Goal: Information Seeking & Learning: Learn about a topic

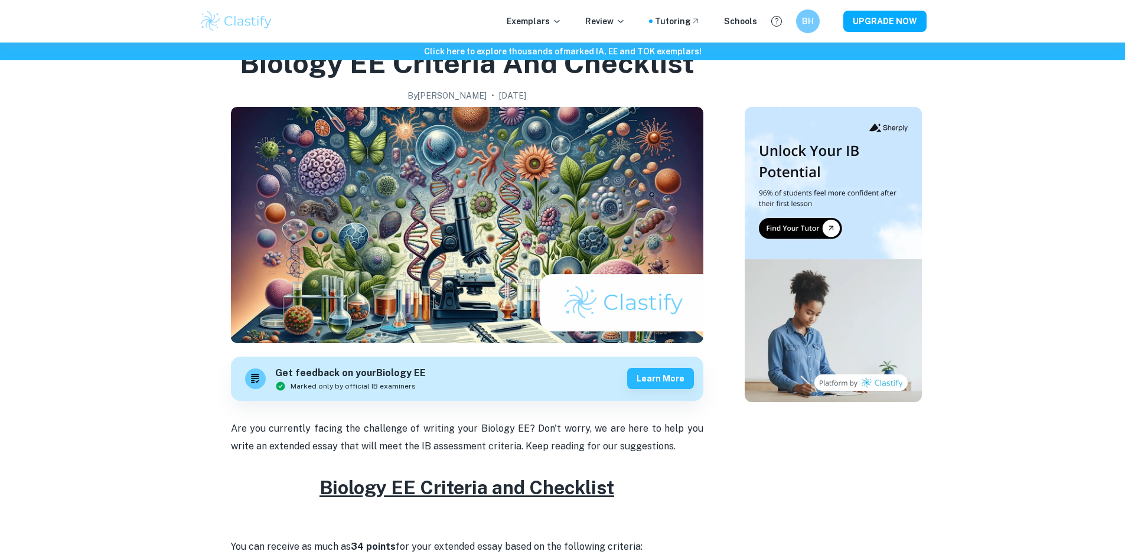
scroll to position [295, 0]
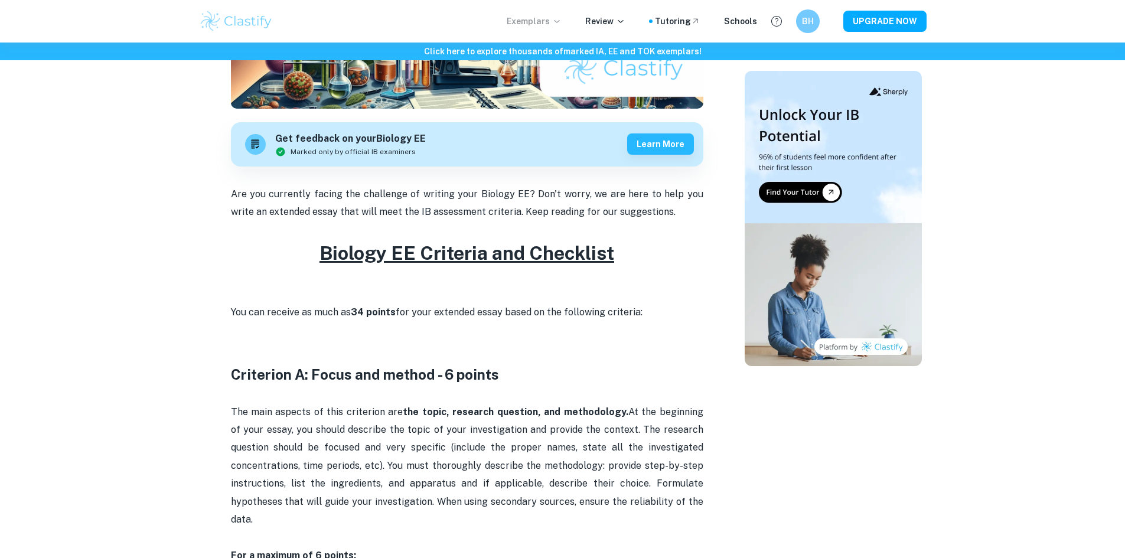
click at [553, 23] on p "Exemplars" at bounding box center [534, 21] width 55 height 13
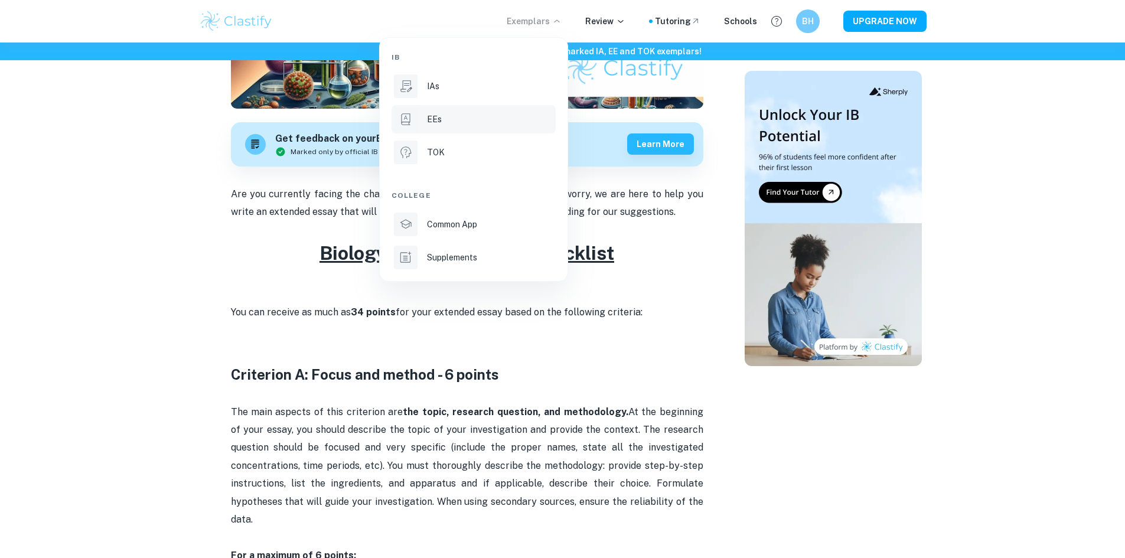
click at [458, 111] on li "EEs" at bounding box center [474, 119] width 164 height 28
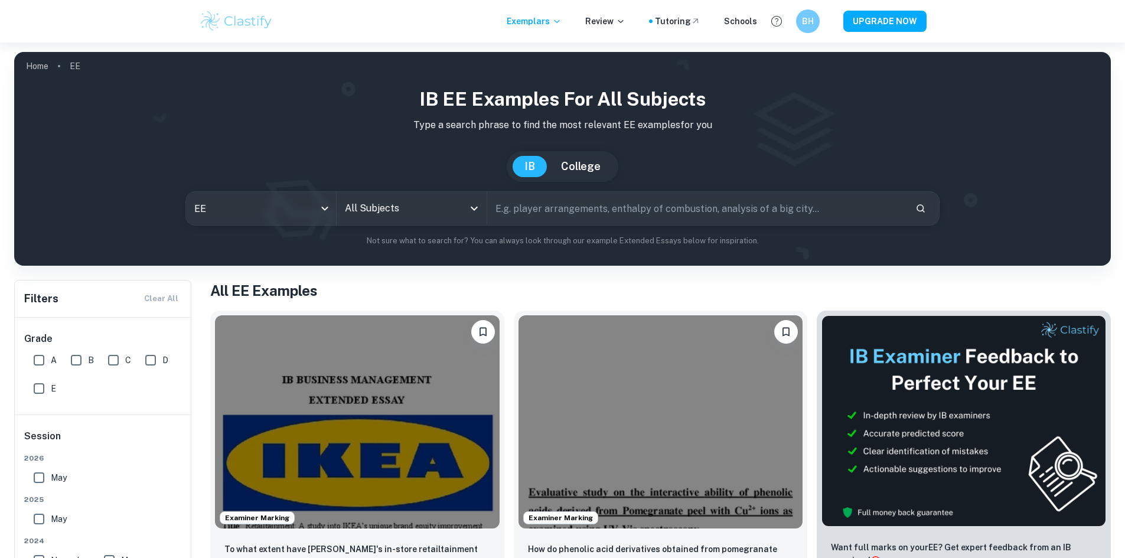
click at [535, 190] on div "IB EE examples for all subjects Type a search phrase to find the most relevant …" at bounding box center [563, 166] width 1078 height 162
click at [440, 220] on div "All Subjects" at bounding box center [412, 208] width 150 height 33
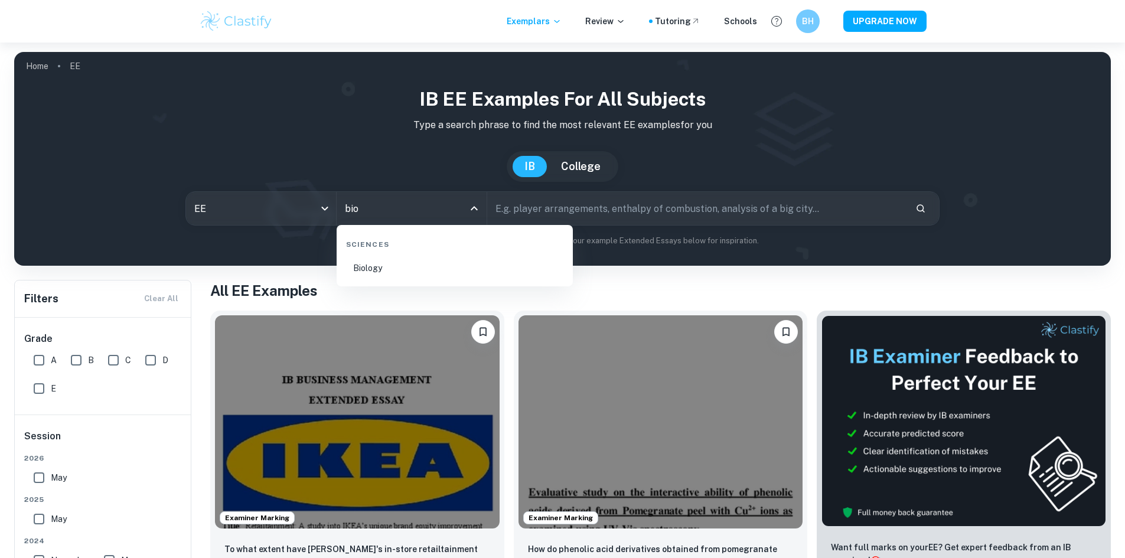
click at [447, 277] on li "Biology" at bounding box center [454, 268] width 227 height 27
type input "Biology"
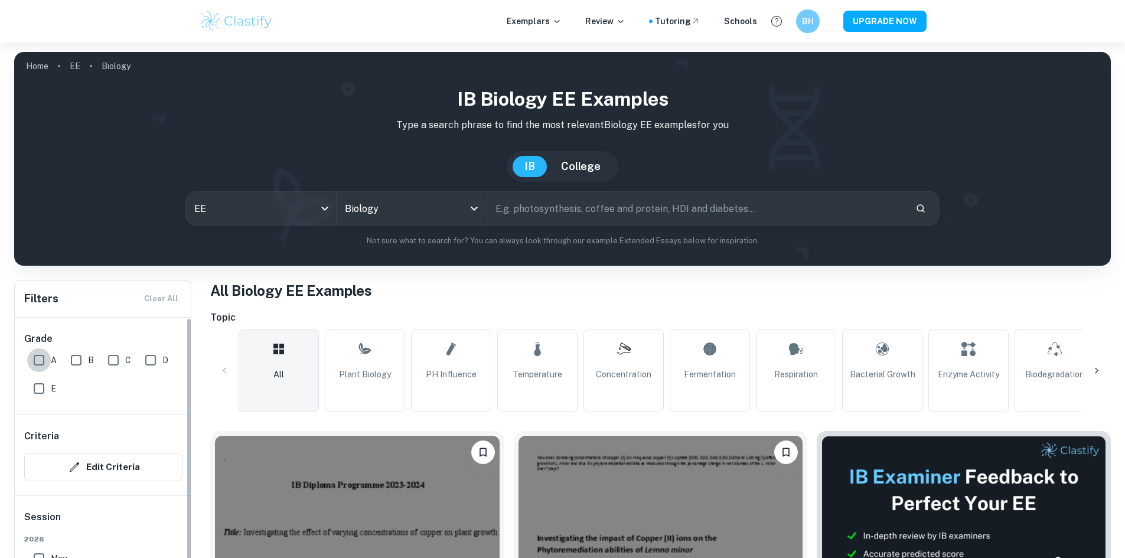
click at [45, 356] on input "A" at bounding box center [39, 360] width 24 height 24
checkbox input "true"
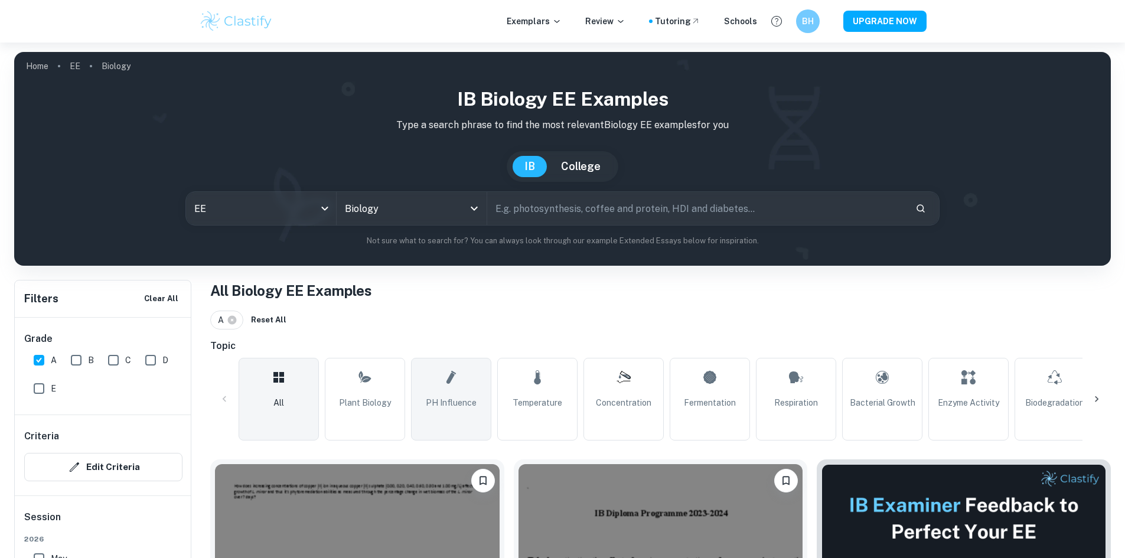
click at [483, 386] on link "pH Influence" at bounding box center [451, 399] width 80 height 83
type input "pH Influence"
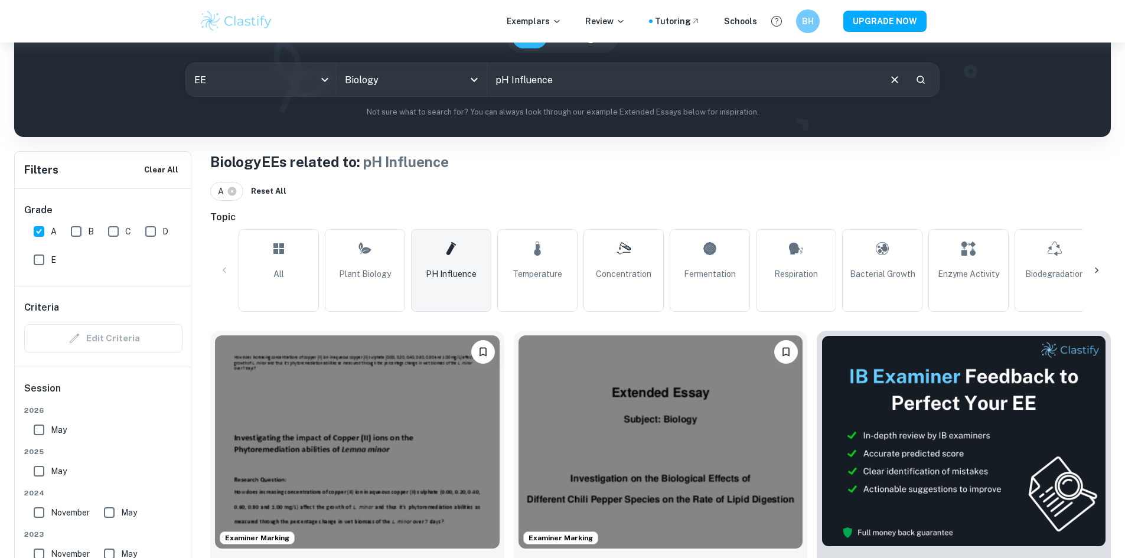
scroll to position [354, 0]
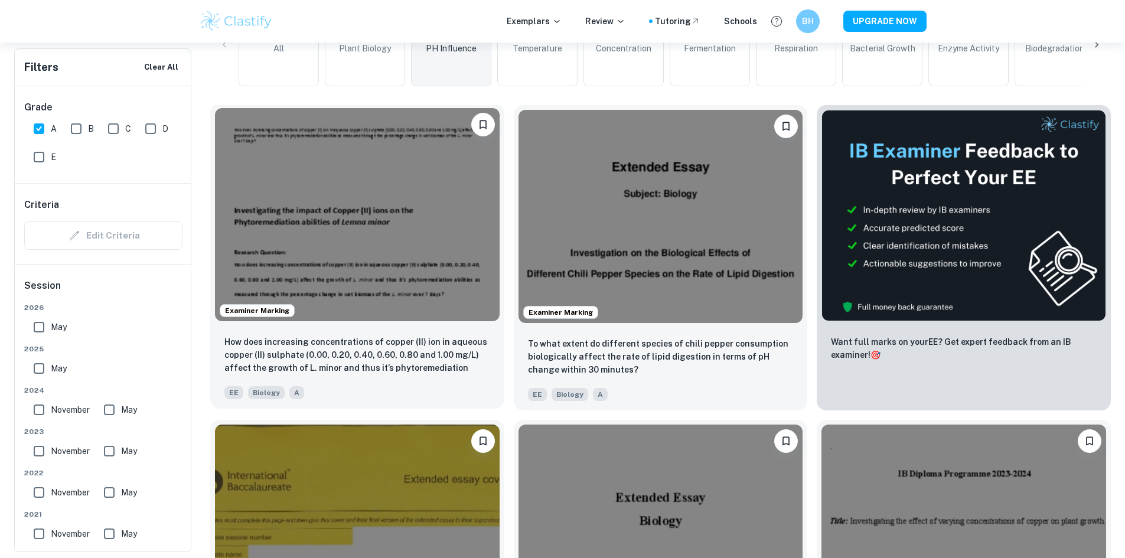
click at [339, 209] on img at bounding box center [357, 214] width 285 height 213
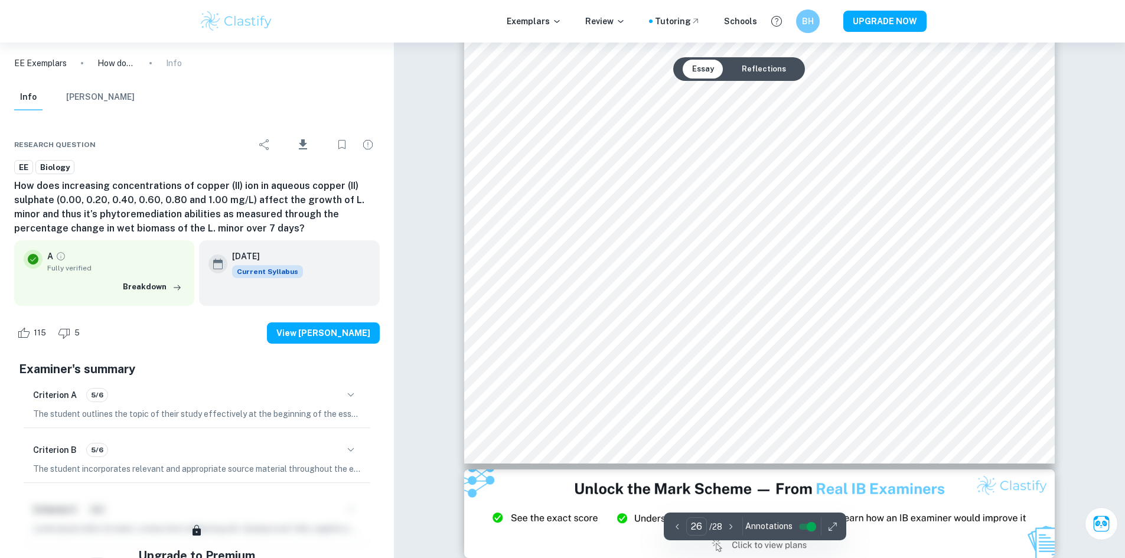
scroll to position [19959, 0]
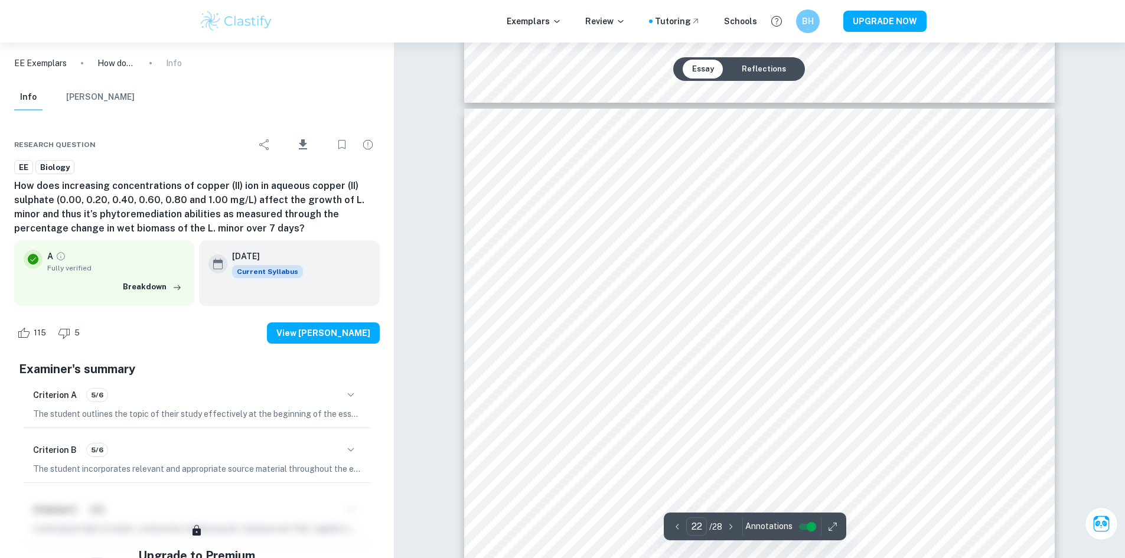
type input "21"
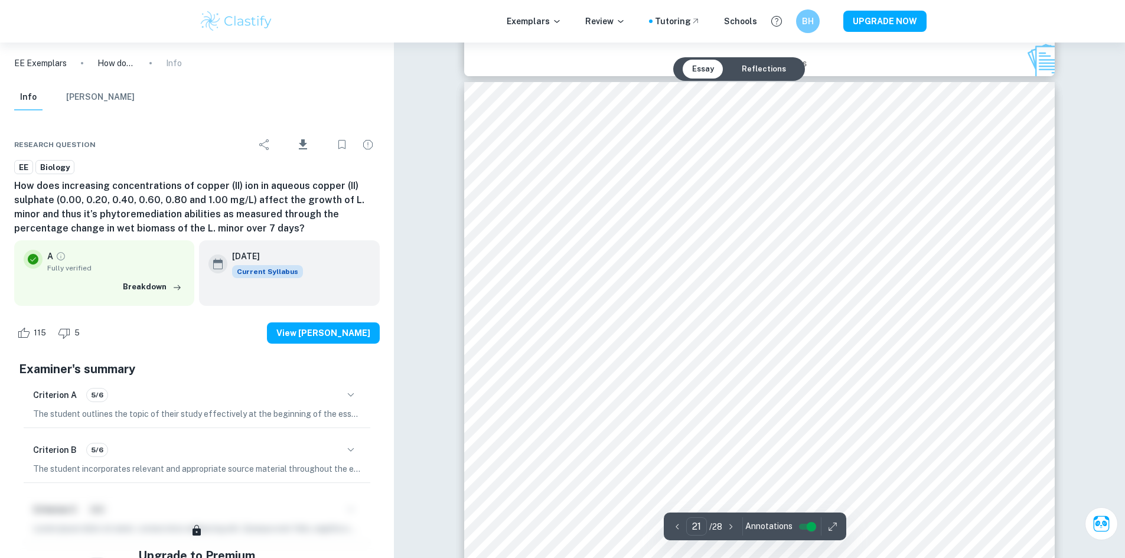
scroll to position [15825, 0]
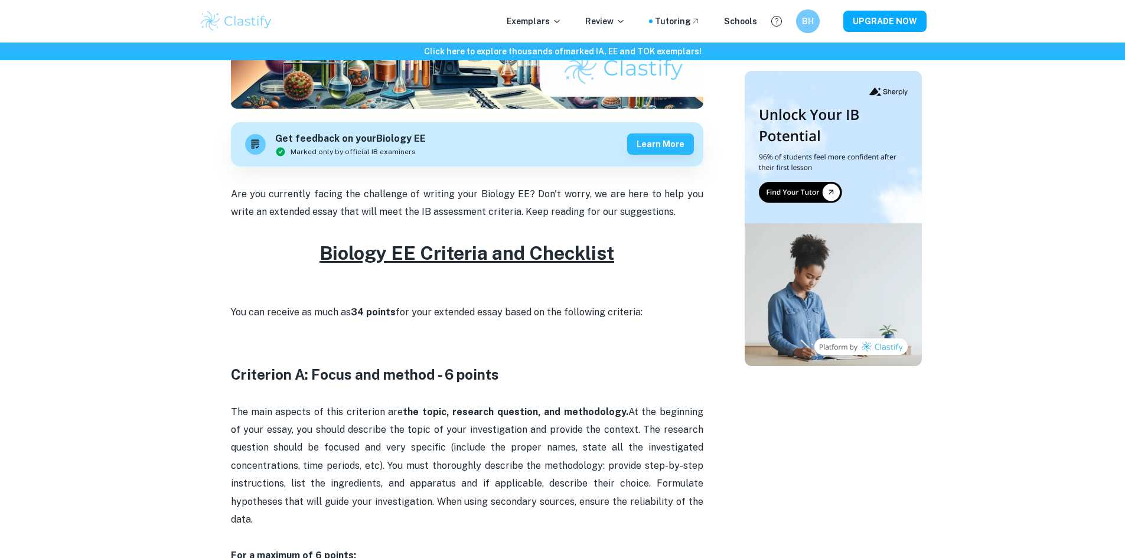
scroll to position [295, 0]
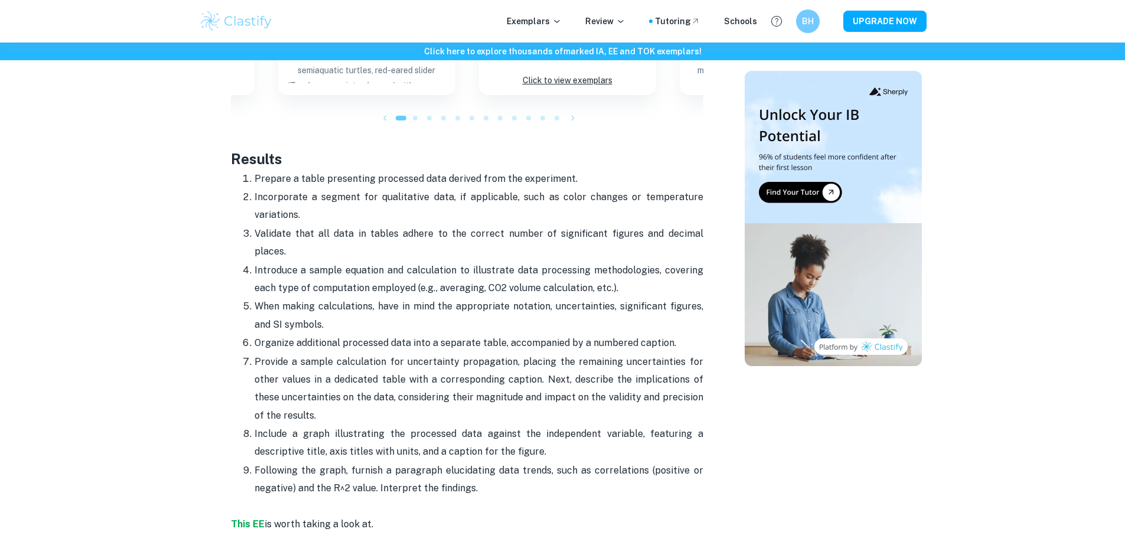
scroll to position [2156, 0]
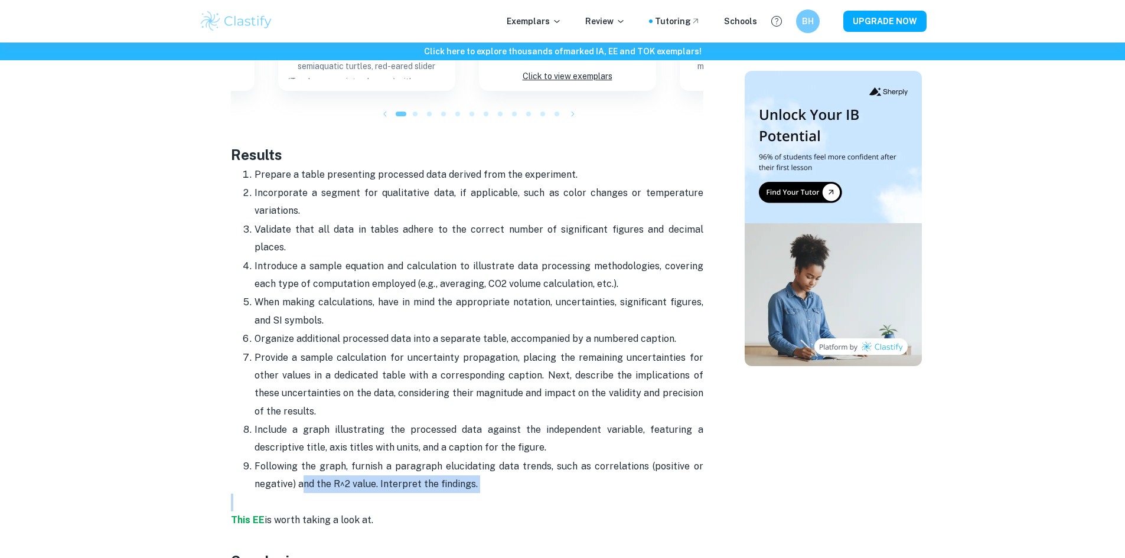
drag, startPoint x: 310, startPoint y: 471, endPoint x: 441, endPoint y: 484, distance: 131.8
click at [446, 465] on p "Following the graph, furnish a paragraph elucidating data trends, such as corre…" at bounding box center [479, 476] width 449 height 36
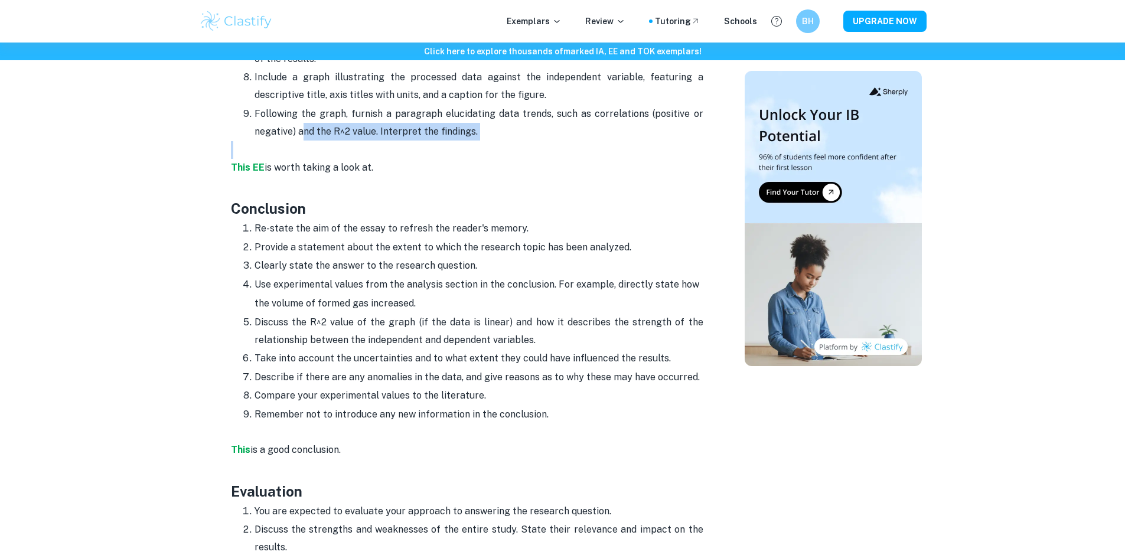
scroll to position [2510, 0]
drag, startPoint x: 341, startPoint y: 403, endPoint x: 503, endPoint y: 434, distance: 164.1
click at [503, 426] on p "This is a good conclusion." at bounding box center [467, 440] width 473 height 36
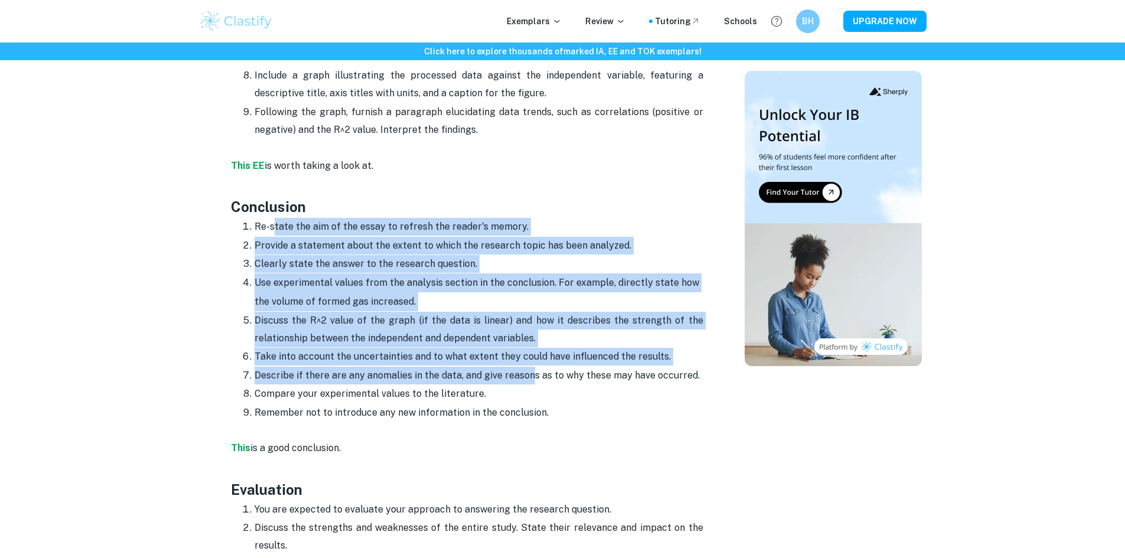
drag, startPoint x: 341, startPoint y: 237, endPoint x: 530, endPoint y: 356, distance: 223.5
click at [530, 356] on ol "Re-state the aim of the essay to refresh the reader's memory. Provide a stateme…" at bounding box center [467, 319] width 473 height 204
click at [530, 367] on p "Describe if there are any anomalies in the data, and give reasons as to why the…" at bounding box center [479, 376] width 449 height 18
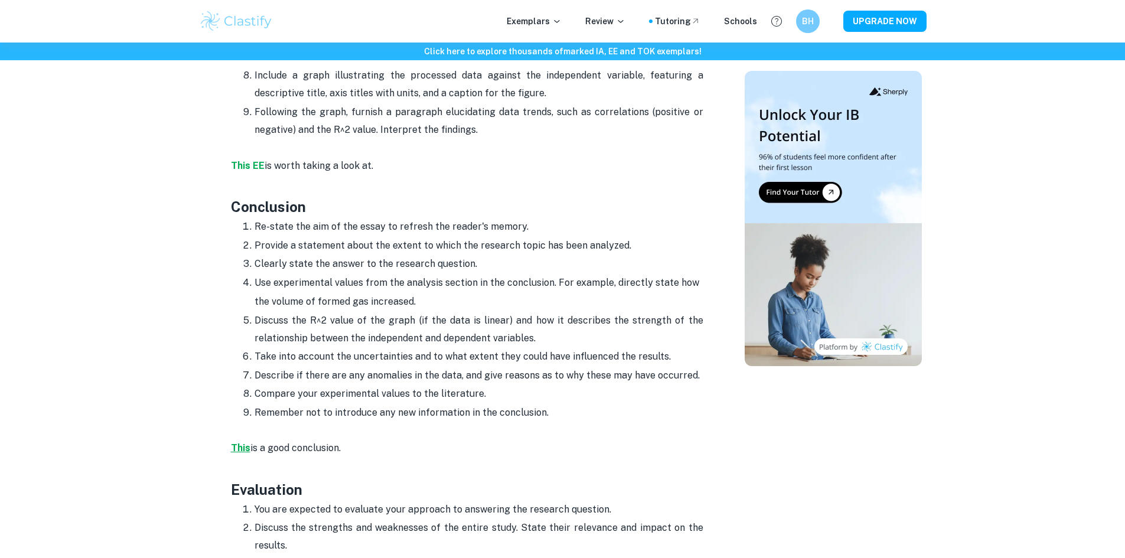
click at [236, 442] on strong "This" at bounding box center [240, 447] width 19 height 11
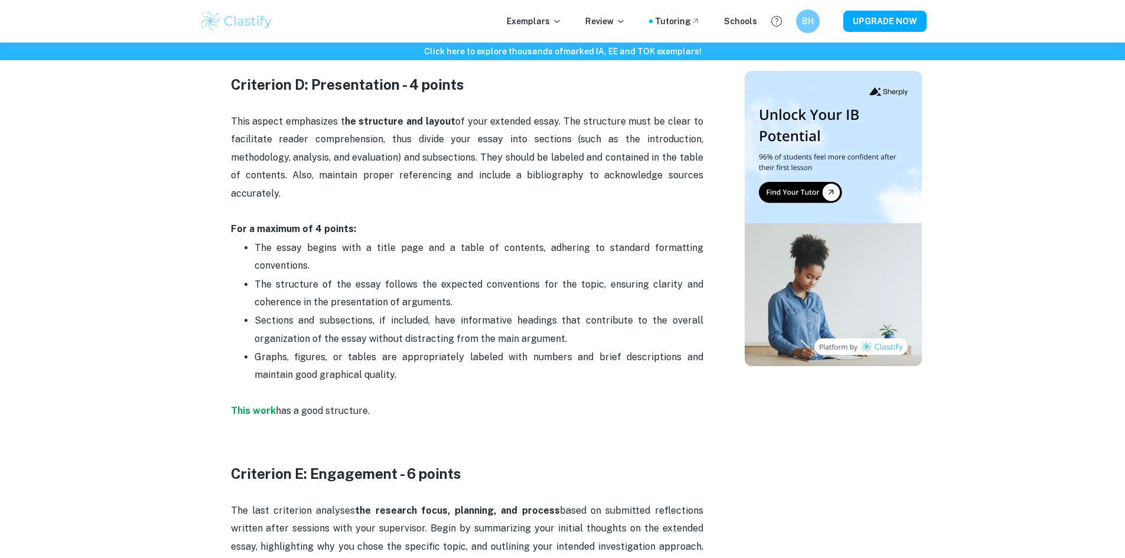
scroll to position [1654, 0]
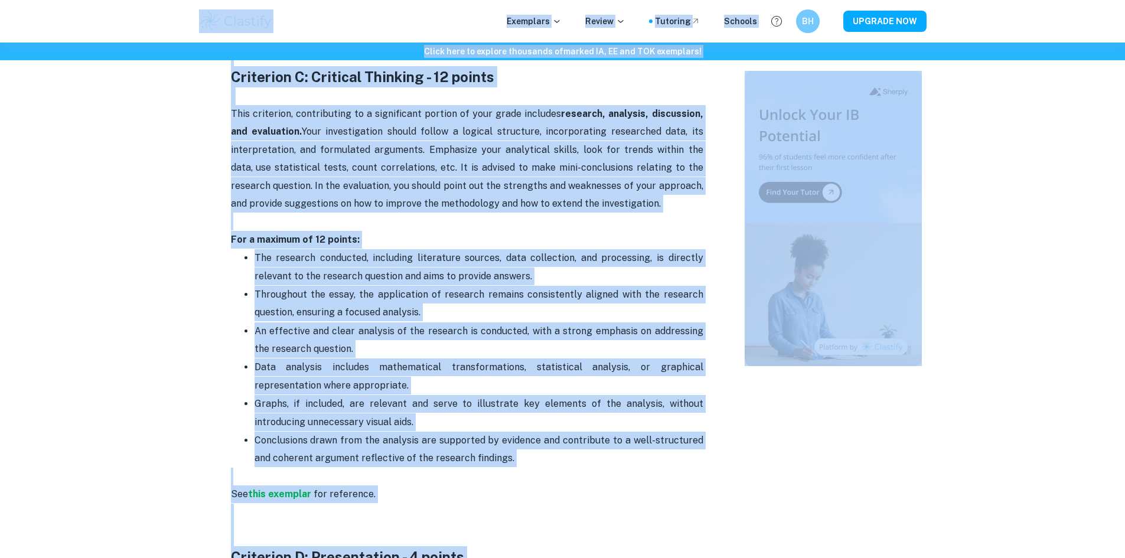
click at [526, 200] on p "This criterion, contributing to a significant portion of your grade includes re…" at bounding box center [467, 177] width 473 height 144
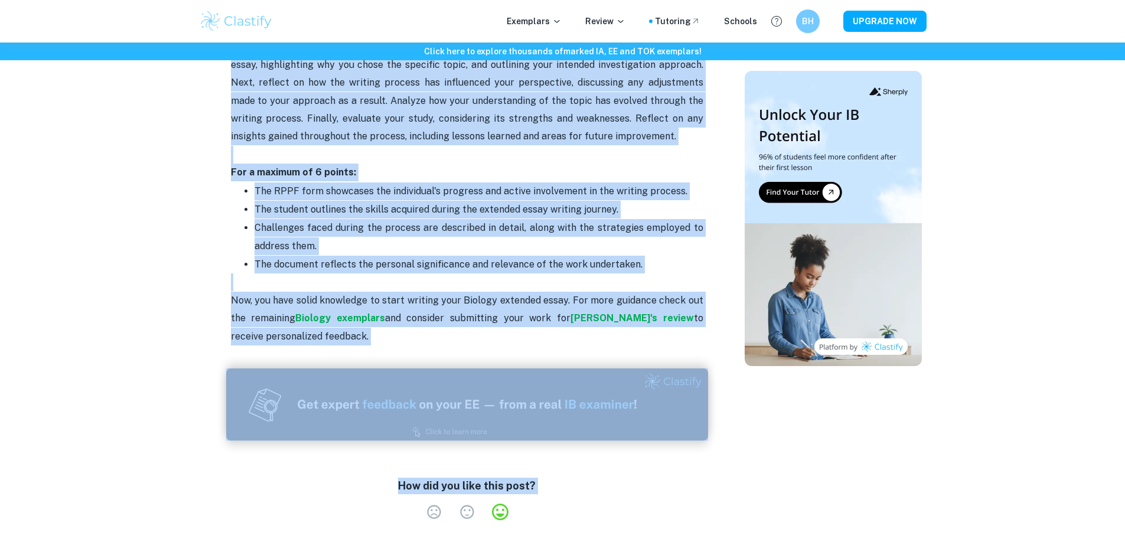
scroll to position [2617, 0]
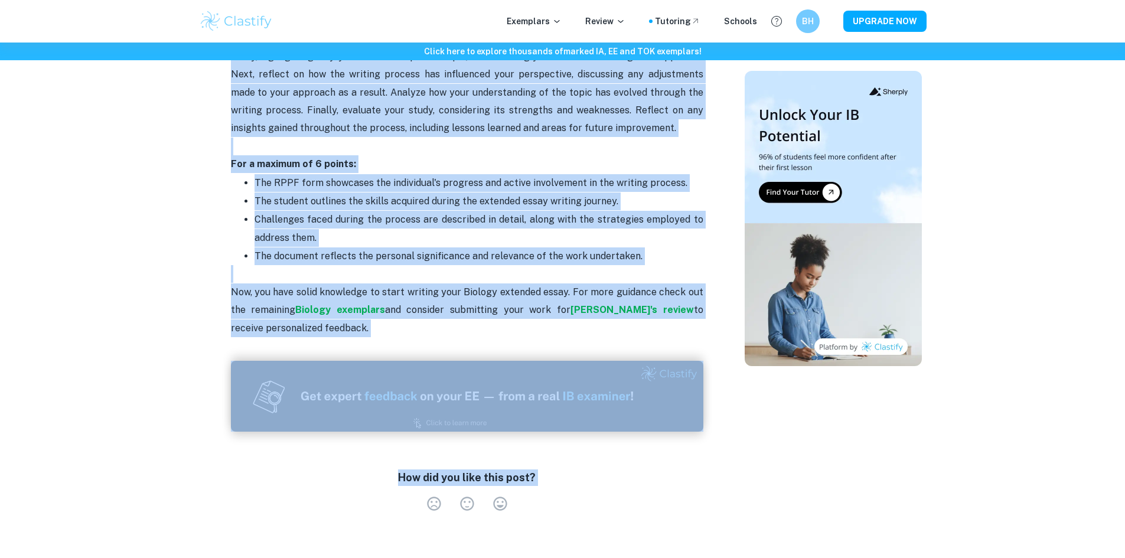
drag, startPoint x: 227, startPoint y: 377, endPoint x: 474, endPoint y: 340, distance: 249.6
copy div "Criterion A: Focus and method - 6 points The main aspects of this criterion are…"
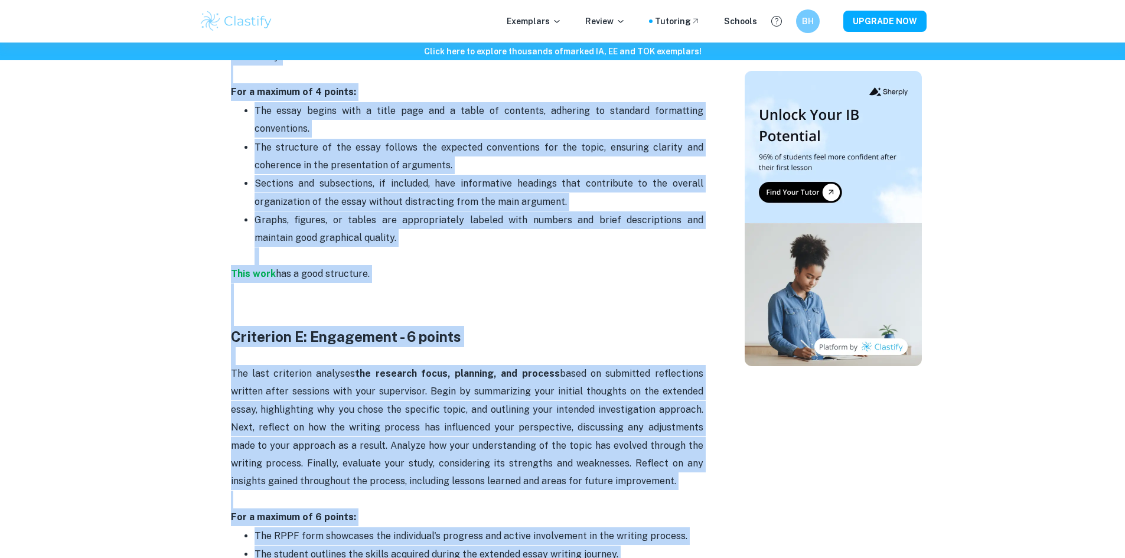
scroll to position [2262, 0]
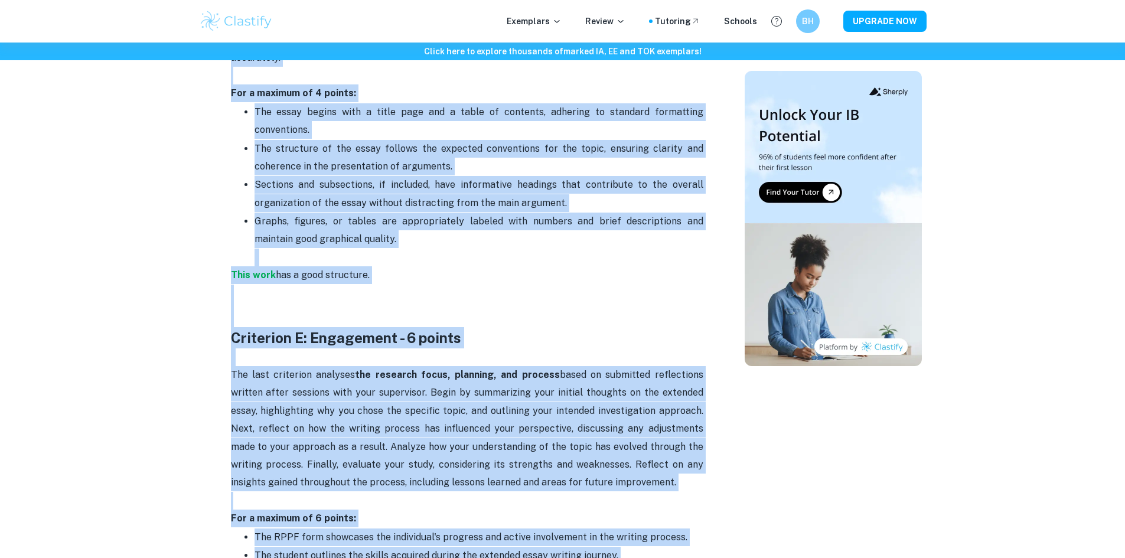
click at [314, 272] on p "This work has a good structure." at bounding box center [467, 275] width 473 height 18
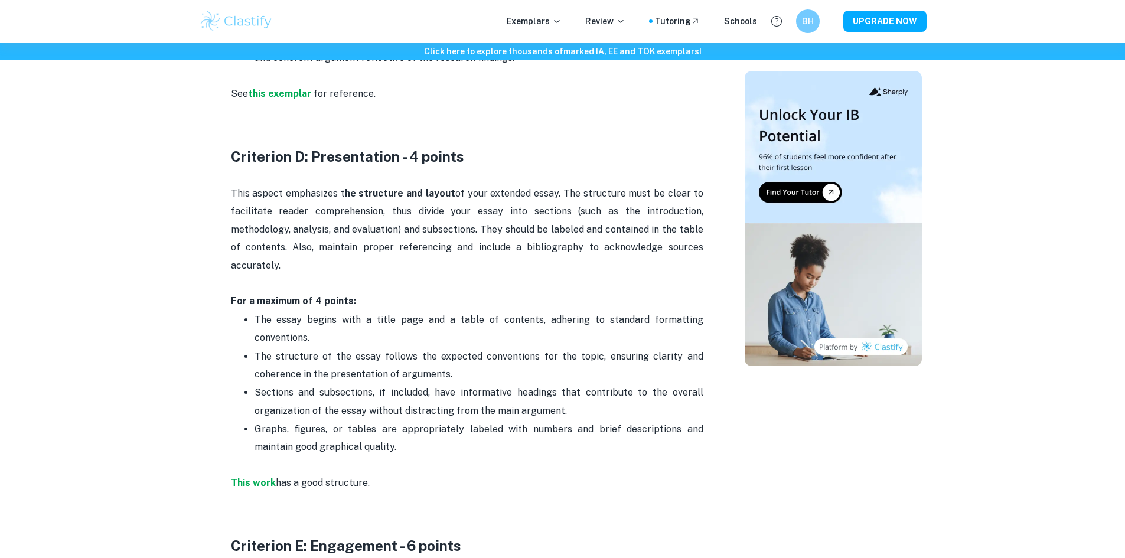
scroll to position [2144, 0]
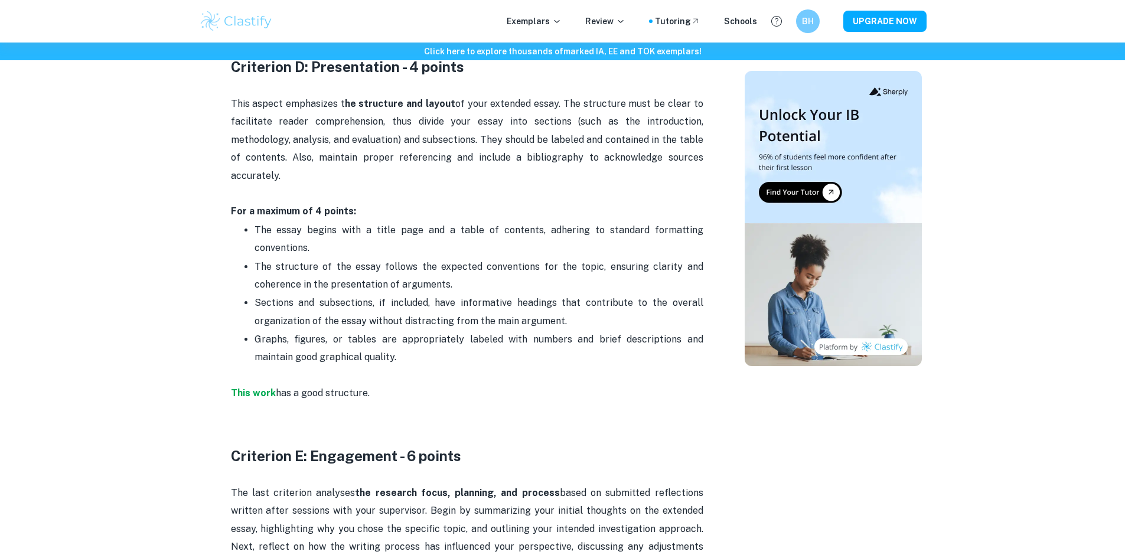
click at [244, 386] on p "This work has a good structure." at bounding box center [467, 394] width 473 height 18
click at [251, 398] on strong "This work" at bounding box center [253, 392] width 45 height 11
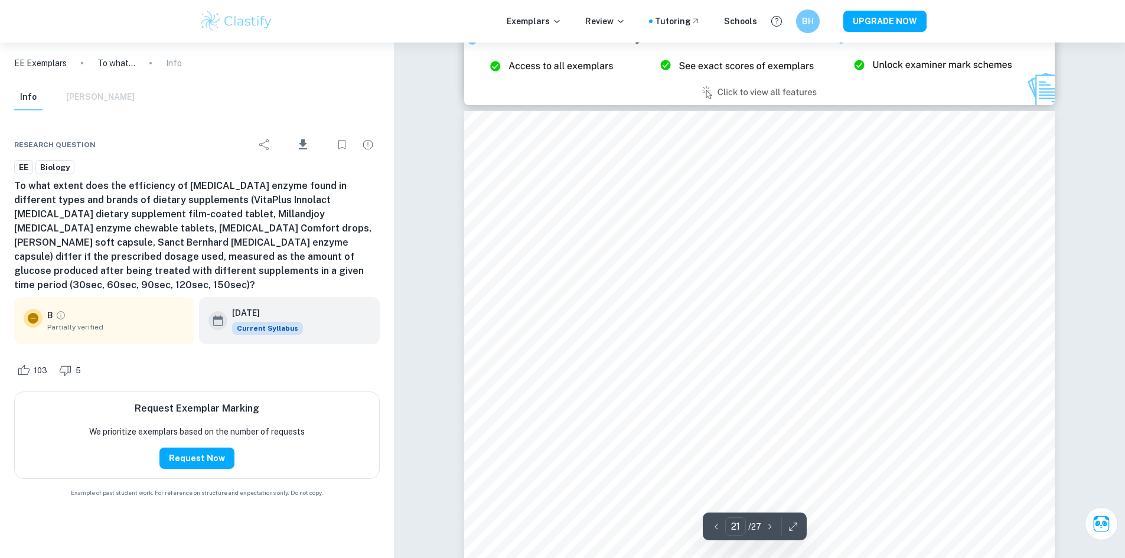
scroll to position [17138, 0]
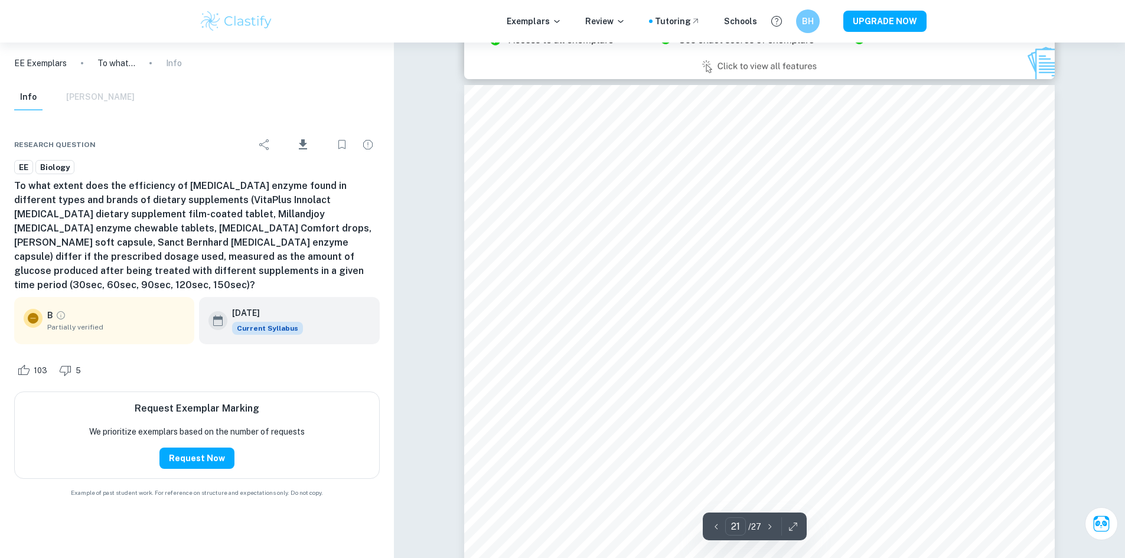
type input "20"
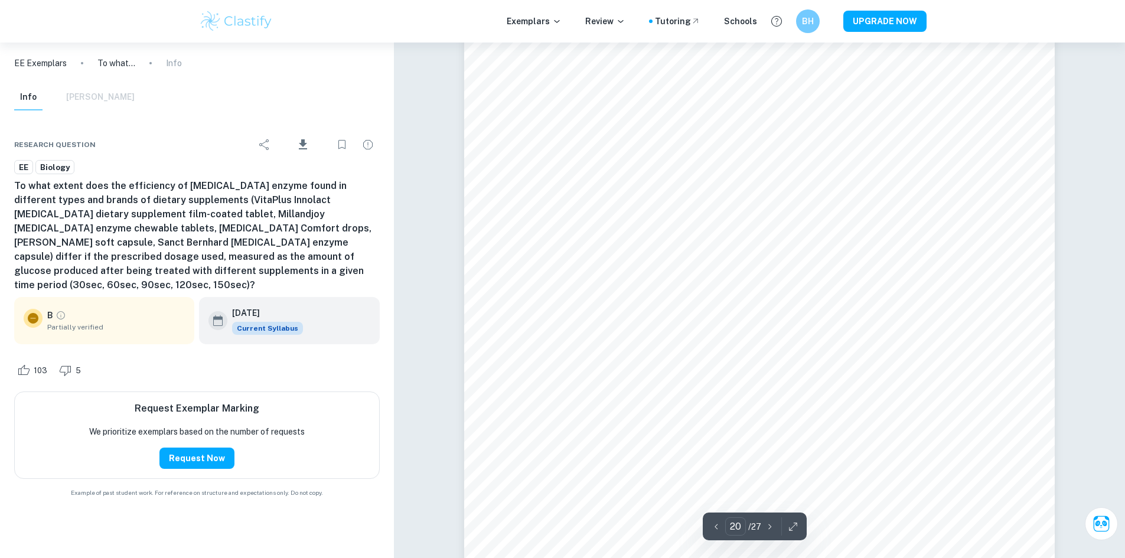
scroll to position [16548, 0]
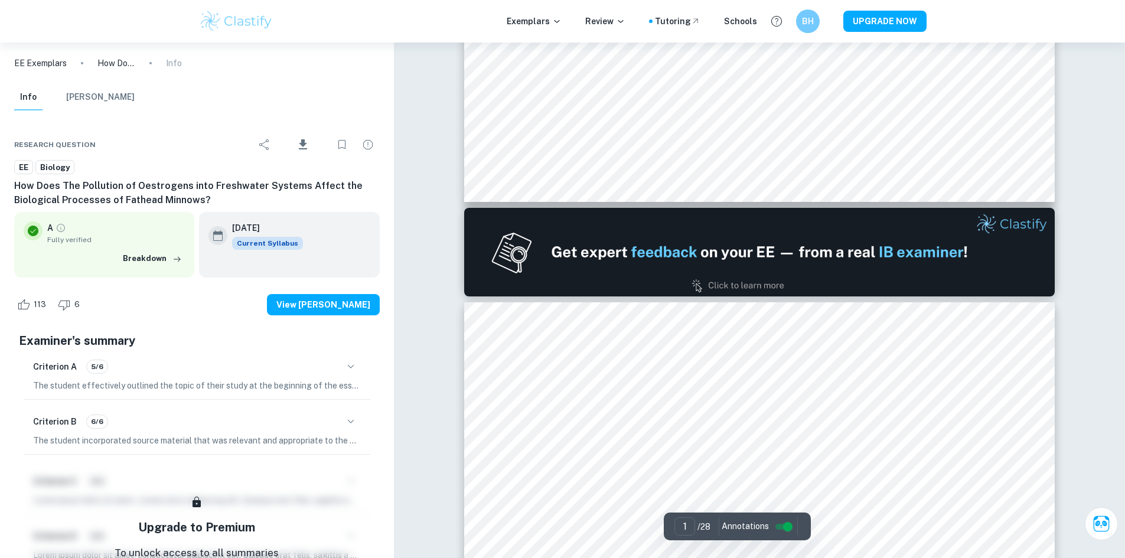
type input "2"
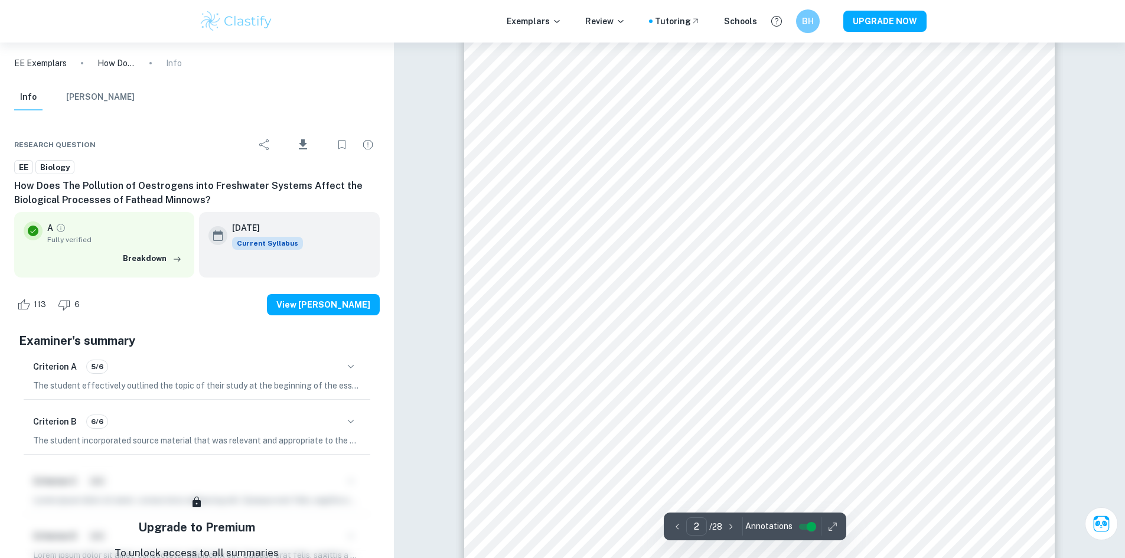
scroll to position [982, 0]
